Goal: Use online tool/utility: Utilize a website feature to perform a specific function

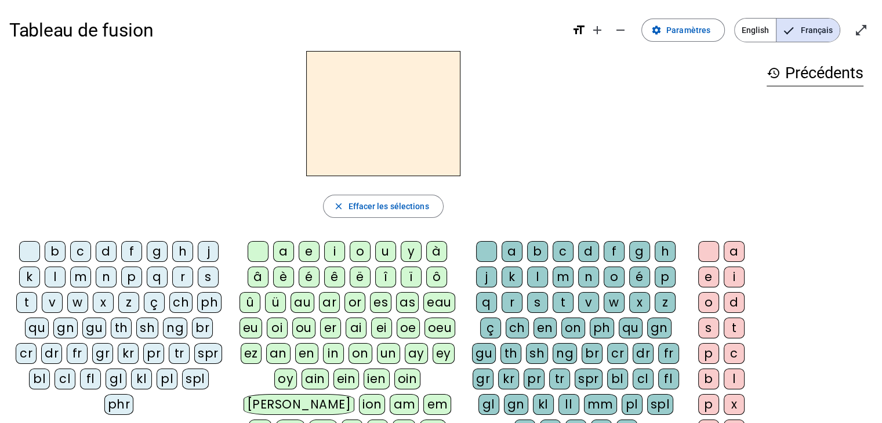
click at [107, 248] on div "d" at bounding box center [106, 251] width 21 height 21
click at [384, 251] on div "u" at bounding box center [385, 251] width 21 height 21
click at [32, 305] on div "t" at bounding box center [26, 302] width 21 height 21
click at [288, 251] on div "a" at bounding box center [283, 251] width 21 height 21
click at [312, 255] on div "e" at bounding box center [309, 251] width 21 height 21
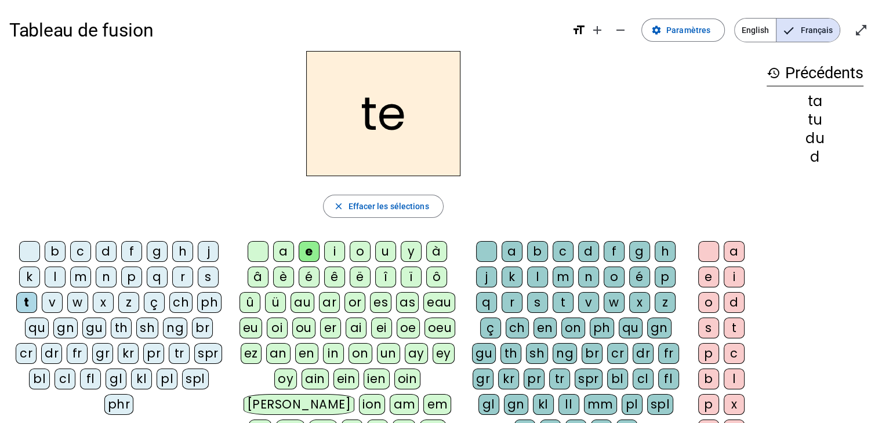
click at [107, 251] on div "d" at bounding box center [106, 251] width 21 height 21
click at [213, 251] on div "j" at bounding box center [208, 251] width 21 height 21
click at [80, 278] on div "m" at bounding box center [80, 277] width 21 height 21
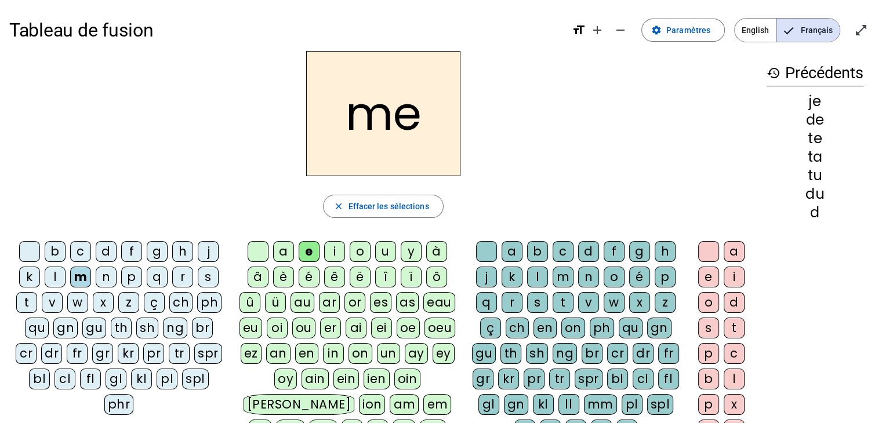
click at [280, 248] on div "a" at bounding box center [283, 251] width 21 height 21
click at [540, 274] on div "l" at bounding box center [537, 277] width 21 height 21
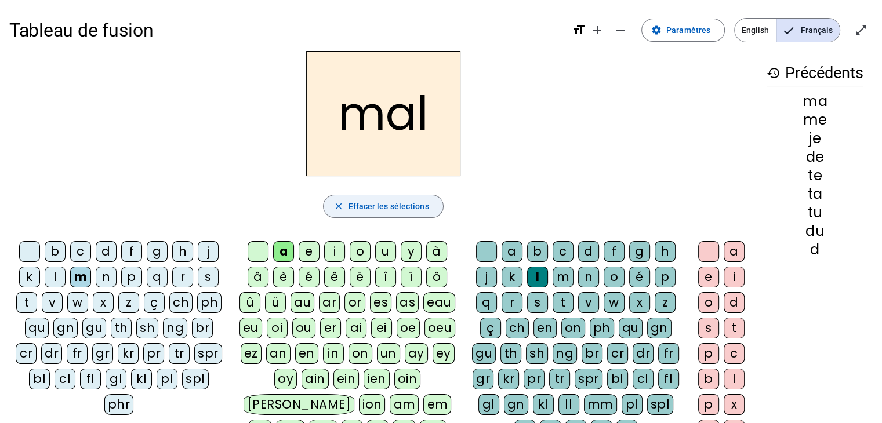
click at [343, 210] on mat-icon "close" at bounding box center [338, 206] width 10 height 10
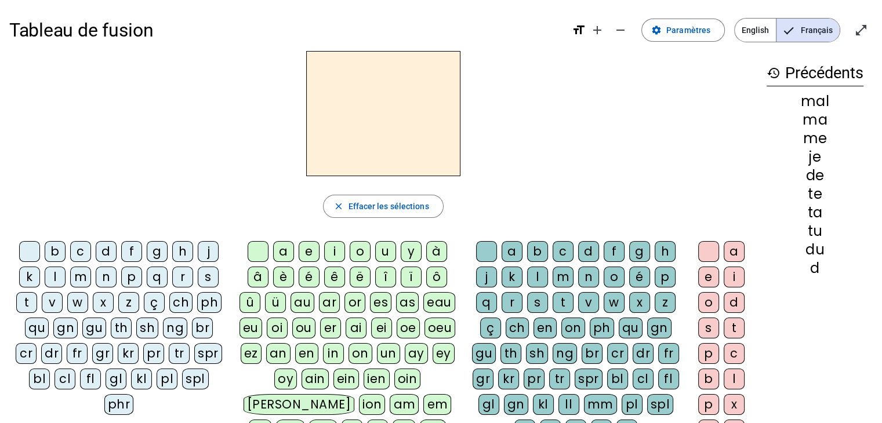
click at [335, 250] on div "i" at bounding box center [334, 251] width 21 height 21
click at [526, 271] on letter-bubble "k" at bounding box center [515, 280] width 26 height 26
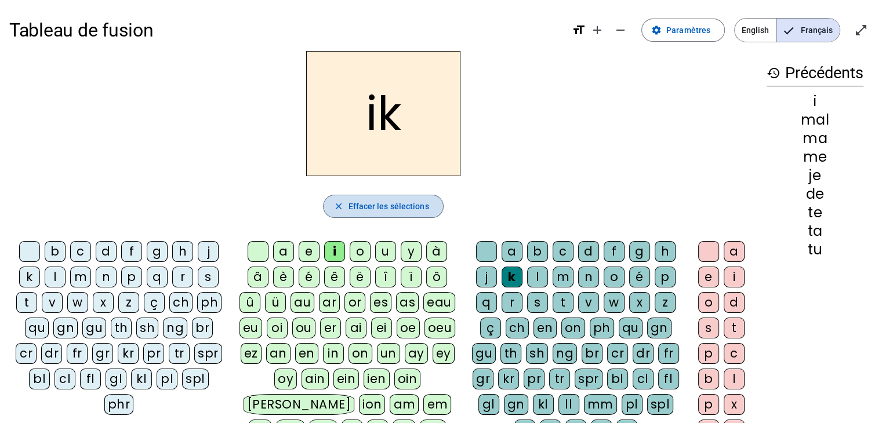
drag, startPoint x: 420, startPoint y: 207, endPoint x: 421, endPoint y: 215, distance: 7.6
click at [420, 208] on span "Effacer les sélections" at bounding box center [388, 207] width 81 height 14
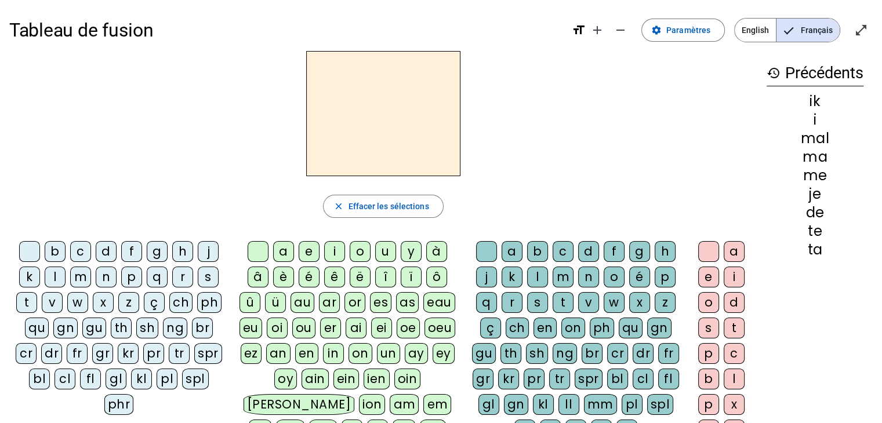
click at [335, 251] on div "i" at bounding box center [334, 251] width 21 height 21
drag, startPoint x: 531, startPoint y: 272, endPoint x: 541, endPoint y: 283, distance: 14.4
click at [531, 272] on div "l" at bounding box center [537, 277] width 21 height 21
click at [79, 280] on div "m" at bounding box center [80, 277] width 21 height 21
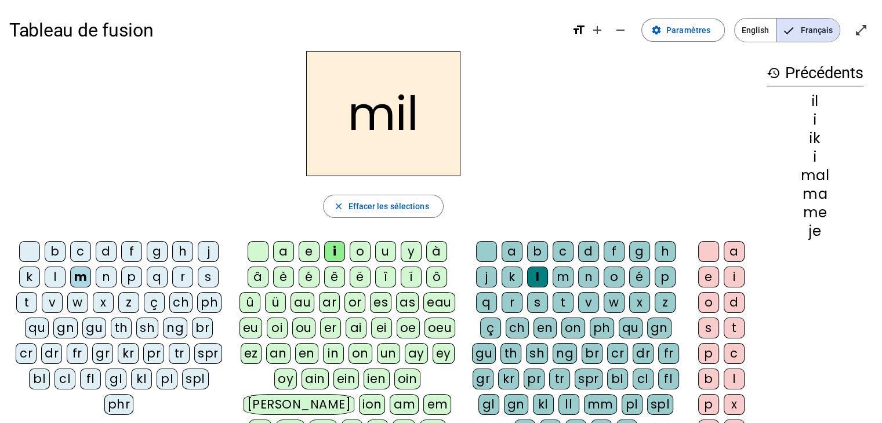
click at [278, 256] on div "a" at bounding box center [283, 251] width 21 height 21
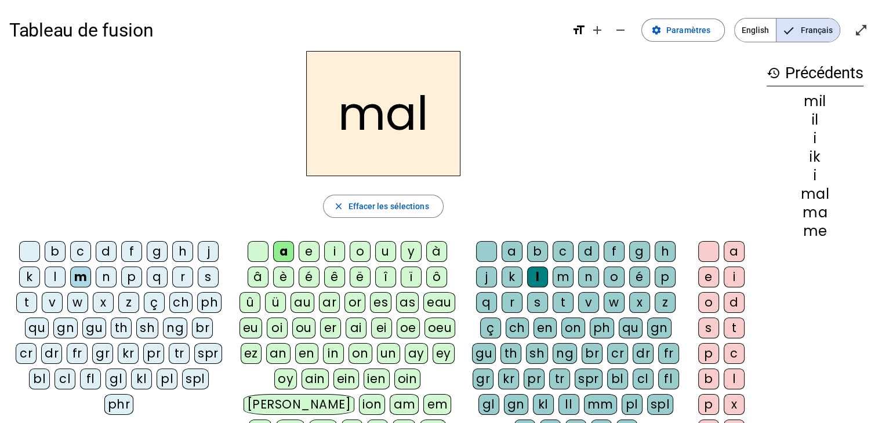
click at [476, 252] on div at bounding box center [486, 251] width 21 height 21
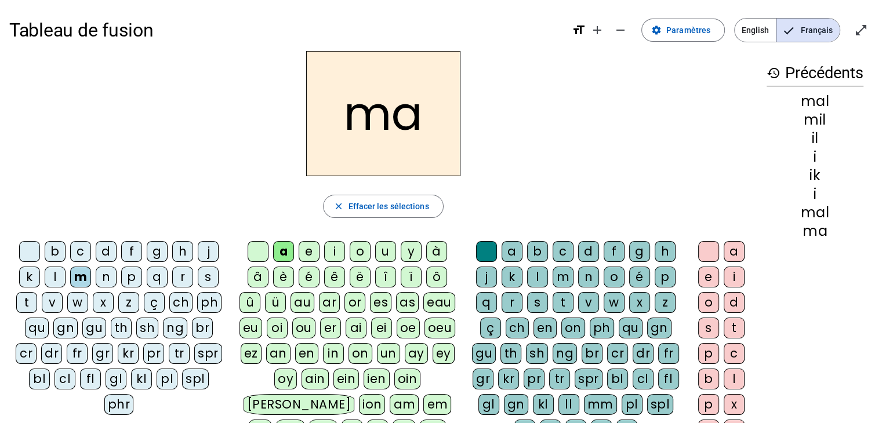
click at [50, 280] on div "l" at bounding box center [55, 277] width 21 height 21
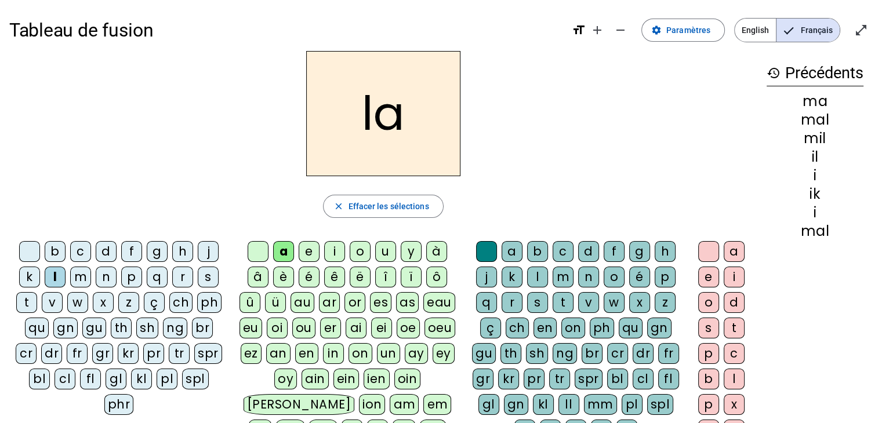
click at [393, 249] on div "u" at bounding box center [385, 251] width 21 height 21
click at [113, 244] on div "d" at bounding box center [106, 251] width 21 height 21
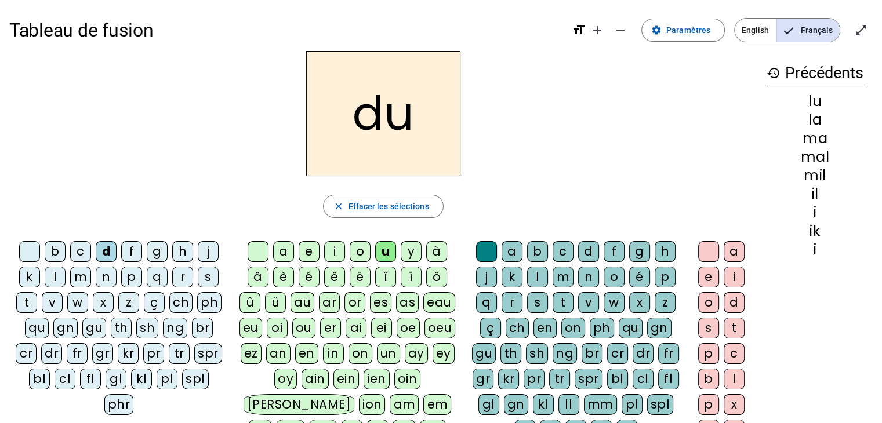
click at [21, 298] on div "t" at bounding box center [26, 302] width 21 height 21
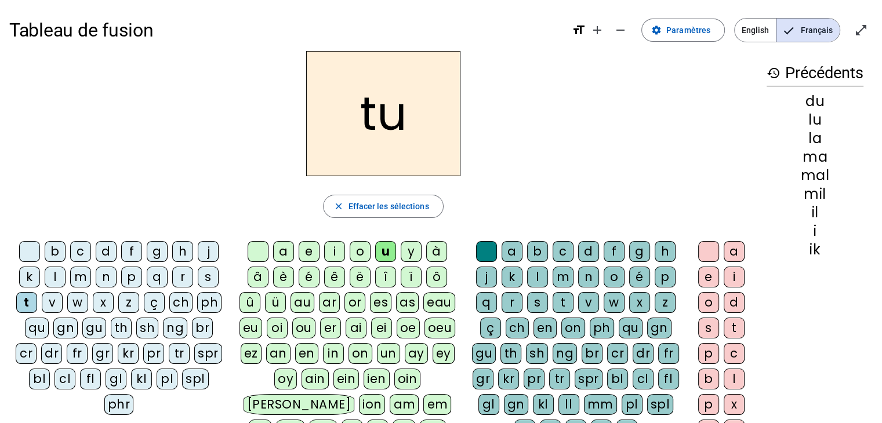
click at [307, 258] on div "e" at bounding box center [309, 251] width 21 height 21
click at [592, 247] on div "d" at bounding box center [588, 251] width 21 height 21
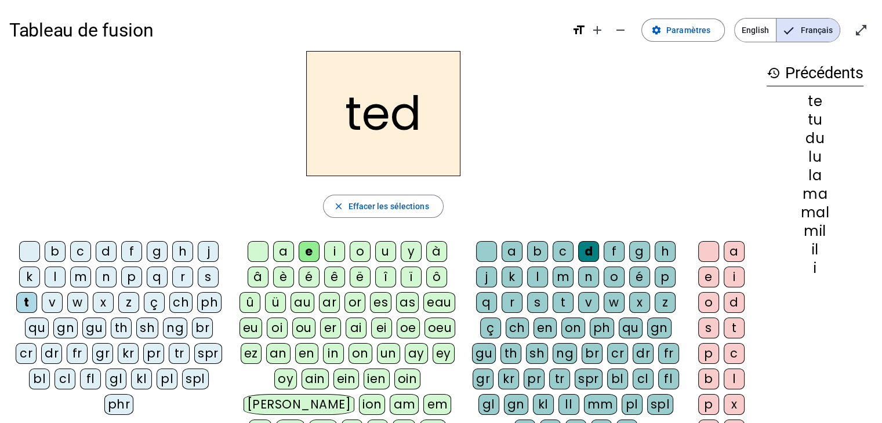
click at [484, 253] on div at bounding box center [486, 251] width 21 height 21
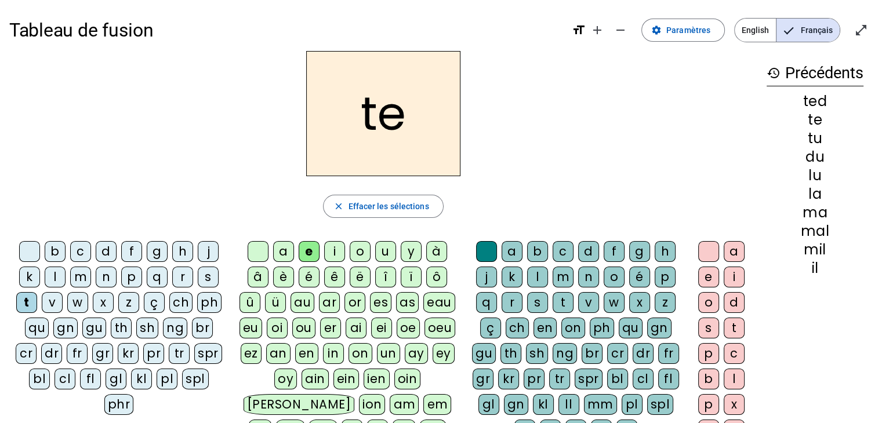
click at [107, 249] on div "d" at bounding box center [106, 251] width 21 height 21
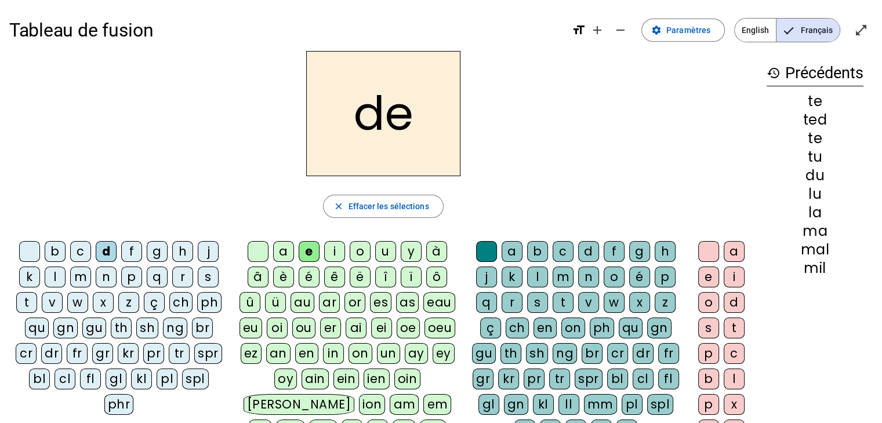
click at [213, 249] on div "j" at bounding box center [208, 251] width 21 height 21
